Goal: Task Accomplishment & Management: Manage account settings

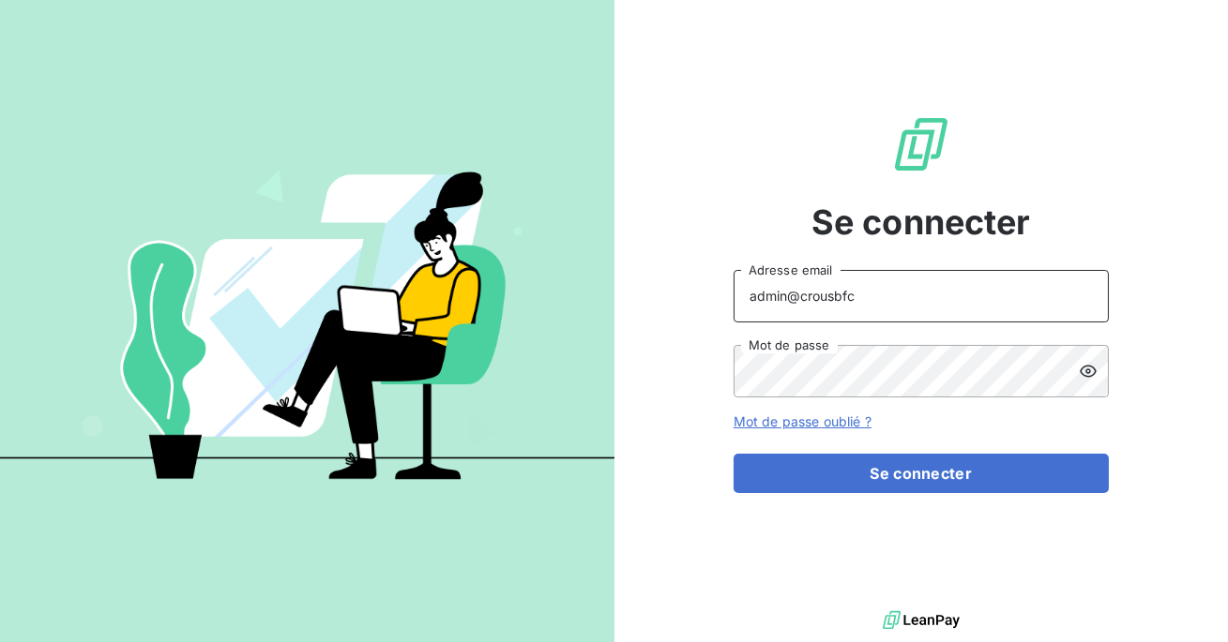
click at [970, 283] on input "admin@crousbfc" at bounding box center [920, 296] width 375 height 53
click at [872, 285] on input "admin@crousbfc" at bounding box center [920, 296] width 375 height 53
click at [870, 302] on input "admin@crousbfc" at bounding box center [920, 296] width 375 height 53
type input "admin@mediastart"
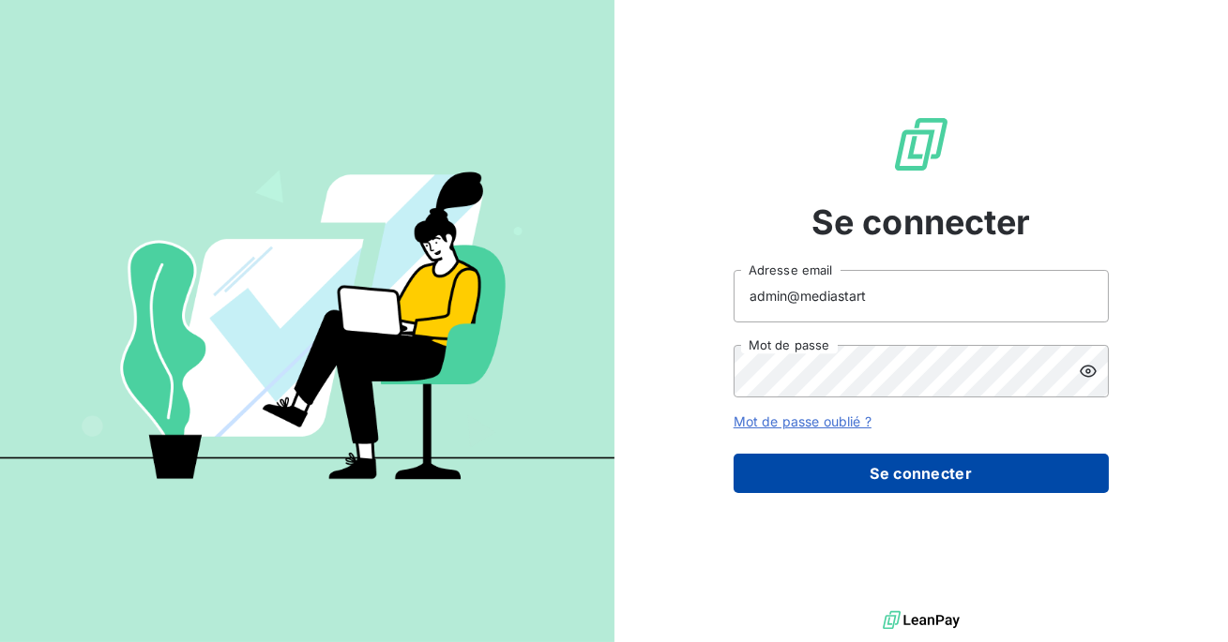
click at [864, 460] on button "Se connecter" at bounding box center [920, 473] width 375 height 39
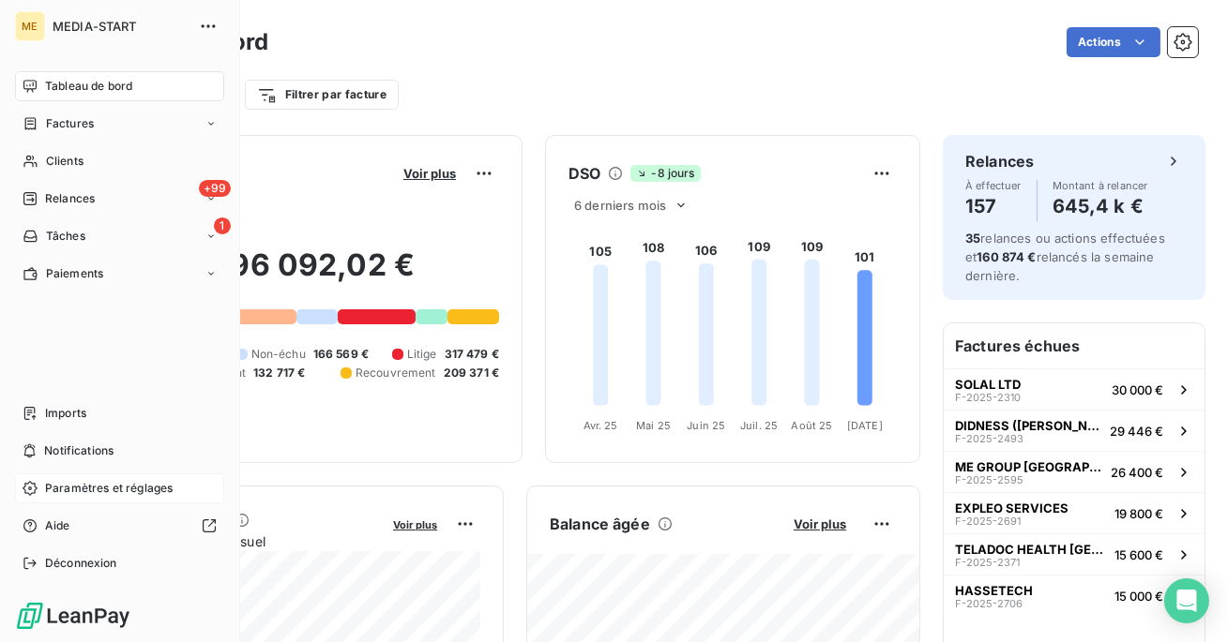
click at [111, 481] on span "Paramètres et réglages" at bounding box center [109, 488] width 128 height 17
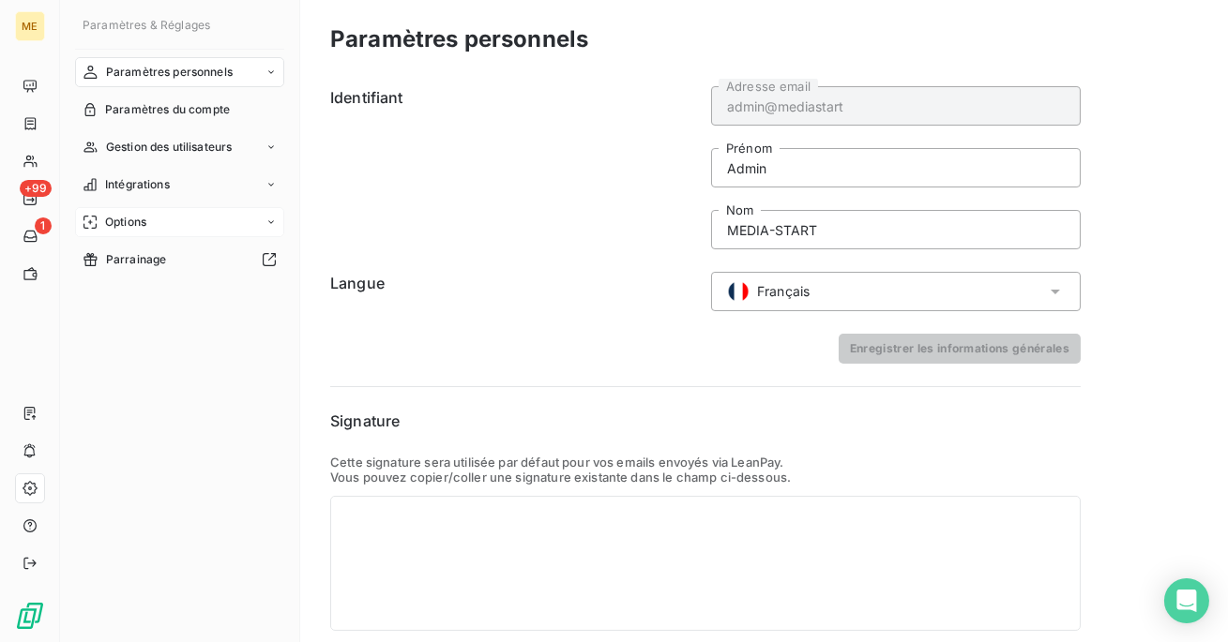
click at [175, 217] on div "Options" at bounding box center [179, 222] width 209 height 30
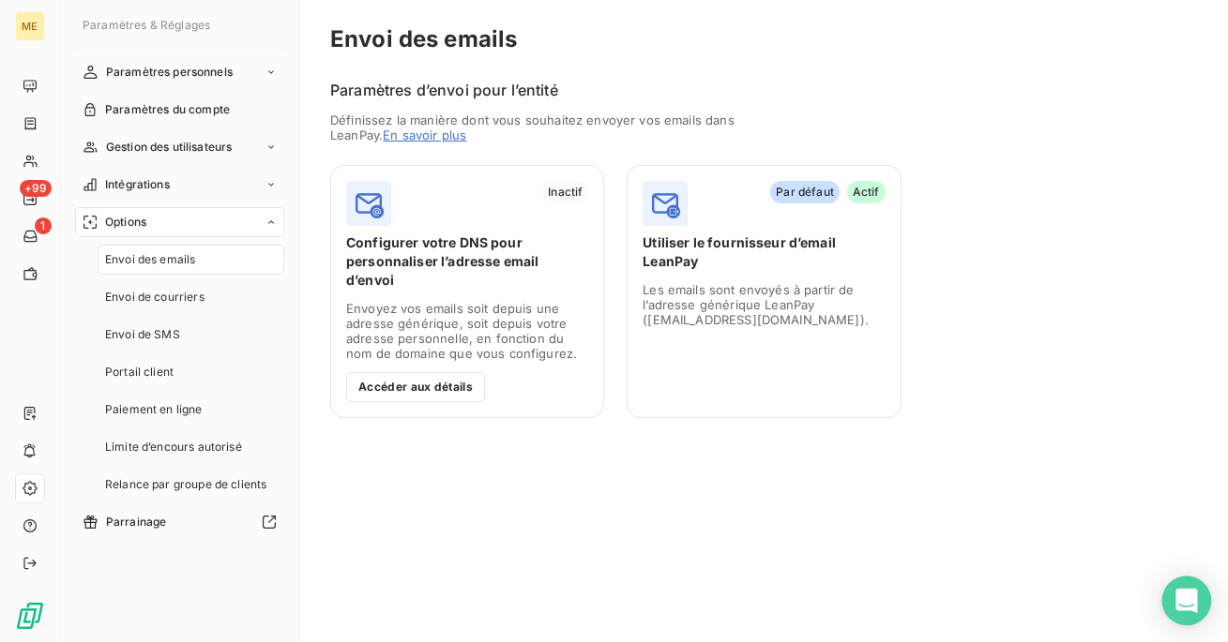
click at [1185, 601] on icon "Open Intercom Messenger" at bounding box center [1186, 601] width 22 height 24
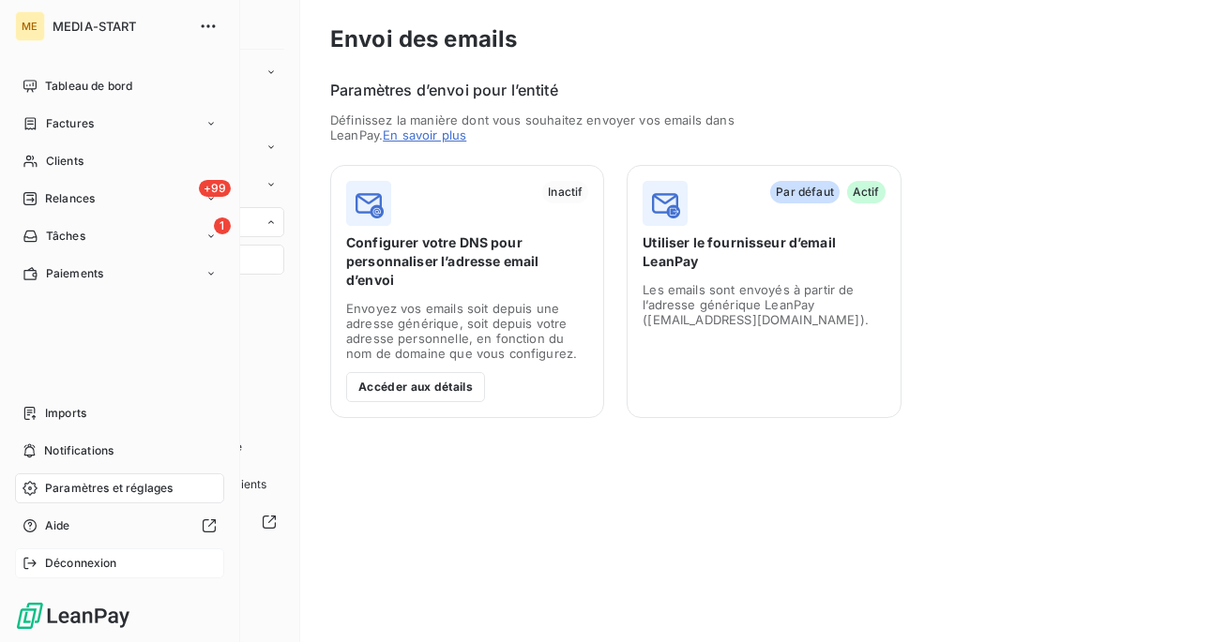
click at [64, 557] on span "Déconnexion" at bounding box center [81, 563] width 72 height 17
